Goal: Task Accomplishment & Management: Manage account settings

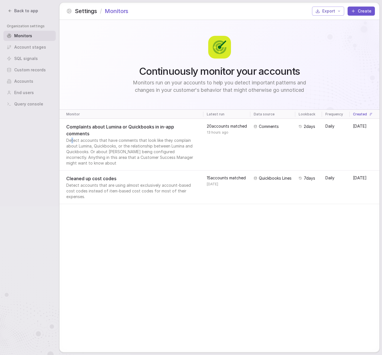
click at [72, 141] on span "Detect accounts that have comments that look like they complain about Lumina, Q…" at bounding box center [130, 152] width 129 height 28
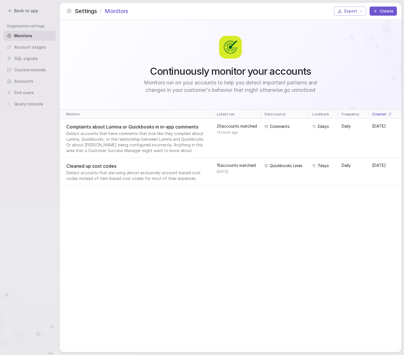
click at [23, 80] on div "Accounts" at bounding box center [29, 81] width 52 height 10
click at [13, 16] on nav "Back to app Organization settings Monitors Account stages SQL signals Custom re…" at bounding box center [29, 177] width 59 height 355
click at [14, 11] on div "Back to app" at bounding box center [23, 11] width 32 height 6
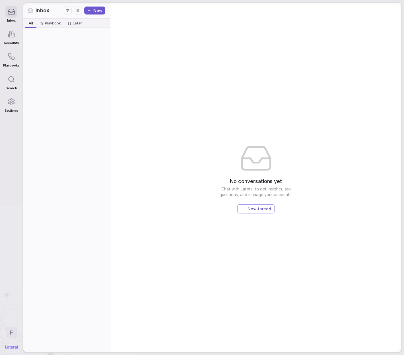
click at [15, 102] on icon at bounding box center [11, 102] width 8 height 8
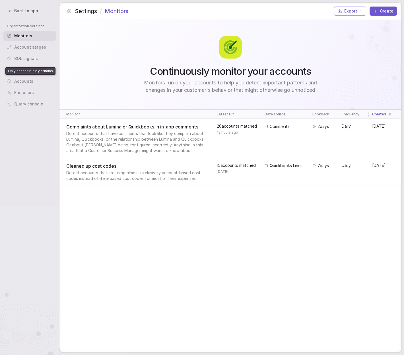
click at [34, 85] on div "Accounts" at bounding box center [29, 81] width 52 height 10
click at [138, 226] on div "Continuously monitor your accounts Monitors run on your accounts to help you de…" at bounding box center [230, 186] width 342 height 332
